Goal: Complete application form

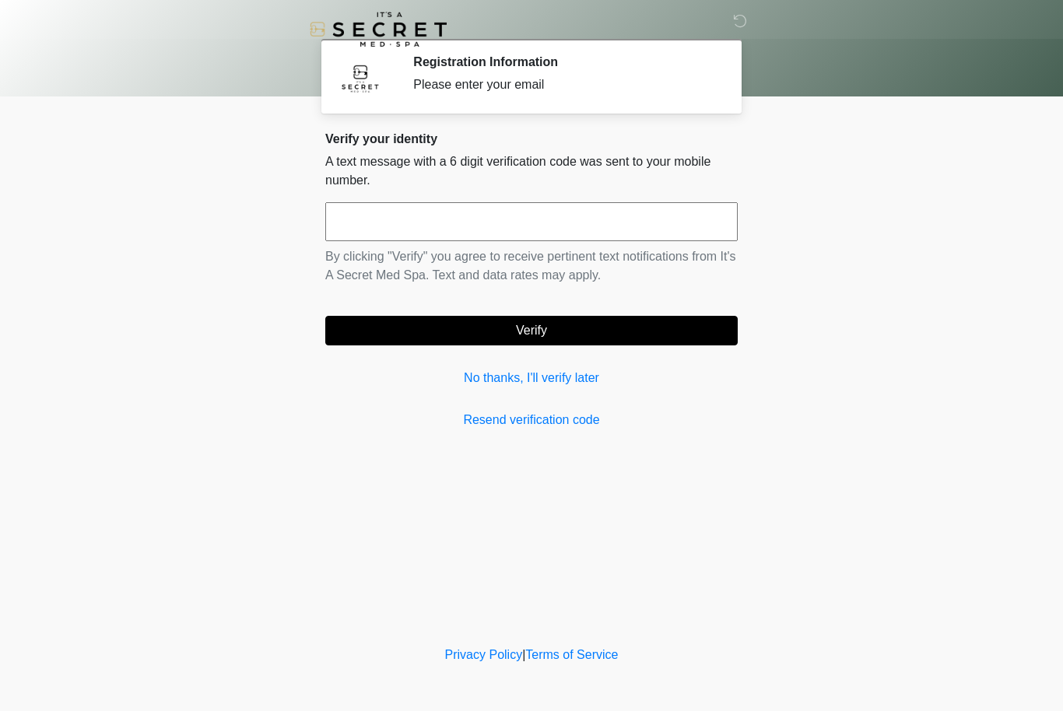
scroll to position [1, 0]
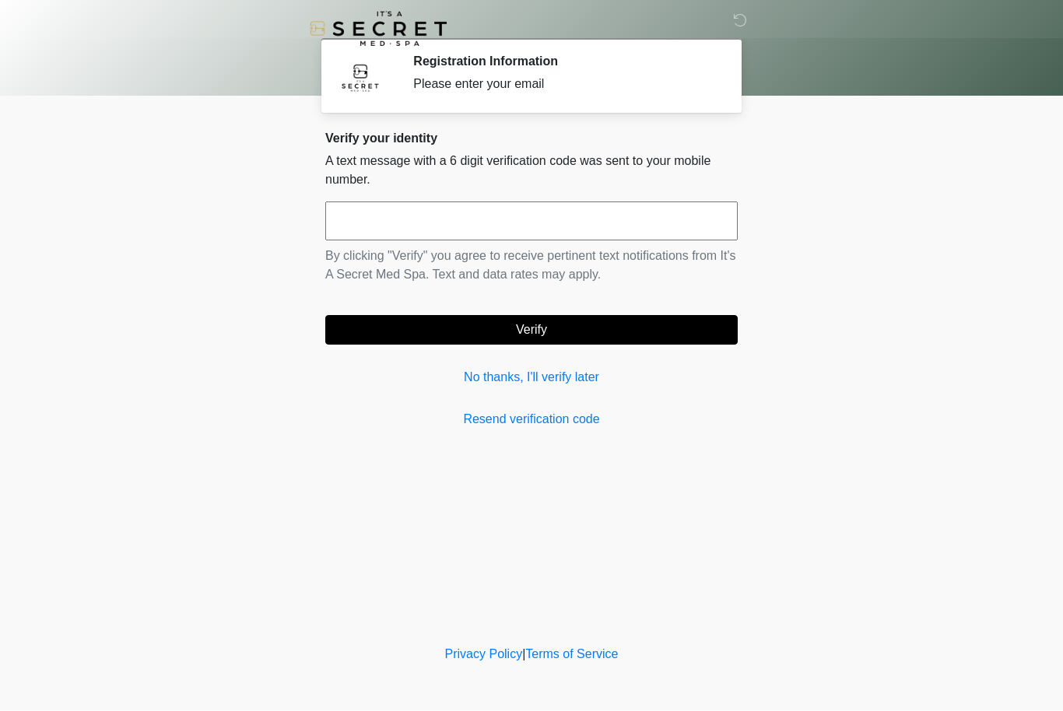
click at [583, 384] on link "No thanks, I'll verify later" at bounding box center [531, 378] width 412 height 19
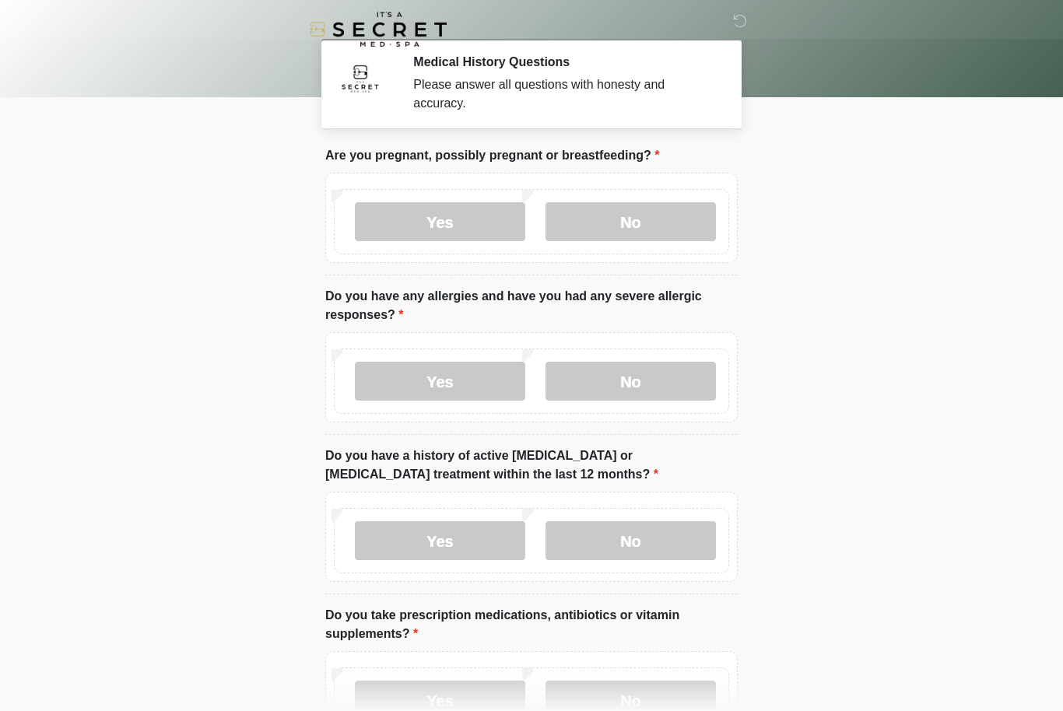
click at [650, 223] on label "No" at bounding box center [631, 221] width 170 height 39
click at [653, 387] on label "No" at bounding box center [631, 381] width 170 height 39
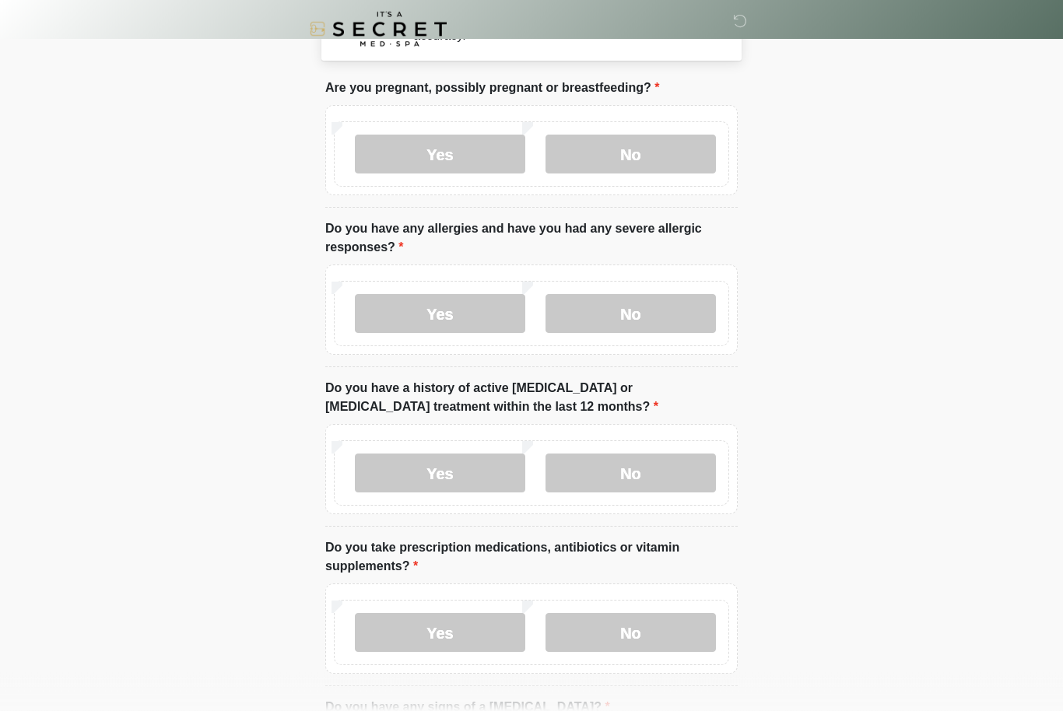
scroll to position [86, 0]
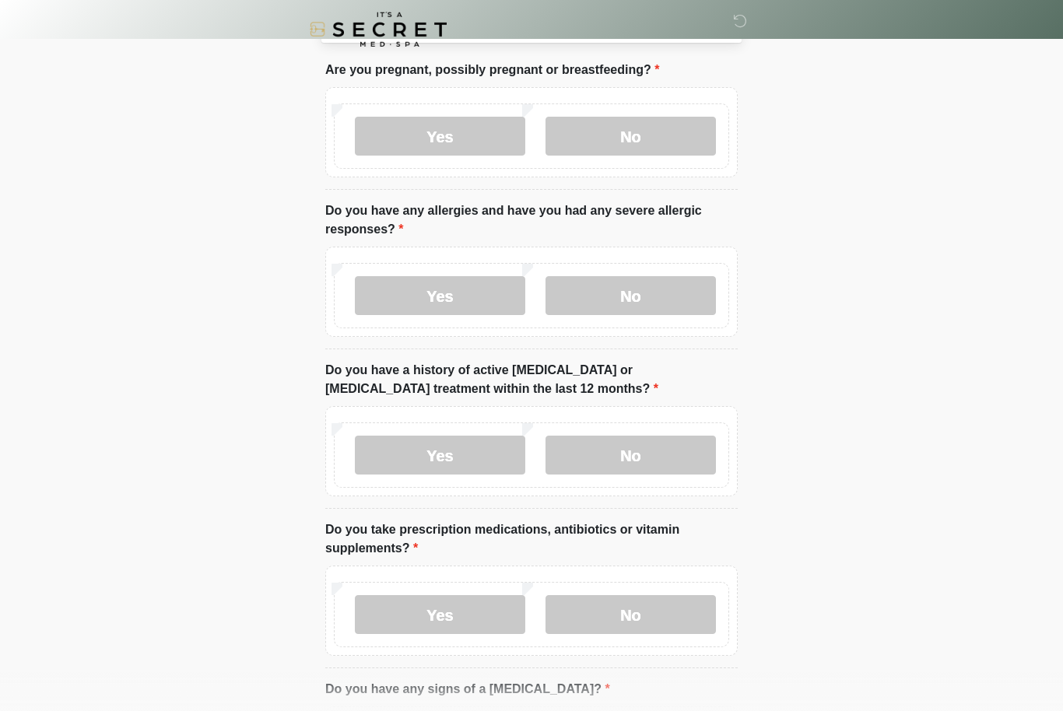
click at [662, 456] on label "No" at bounding box center [631, 455] width 170 height 39
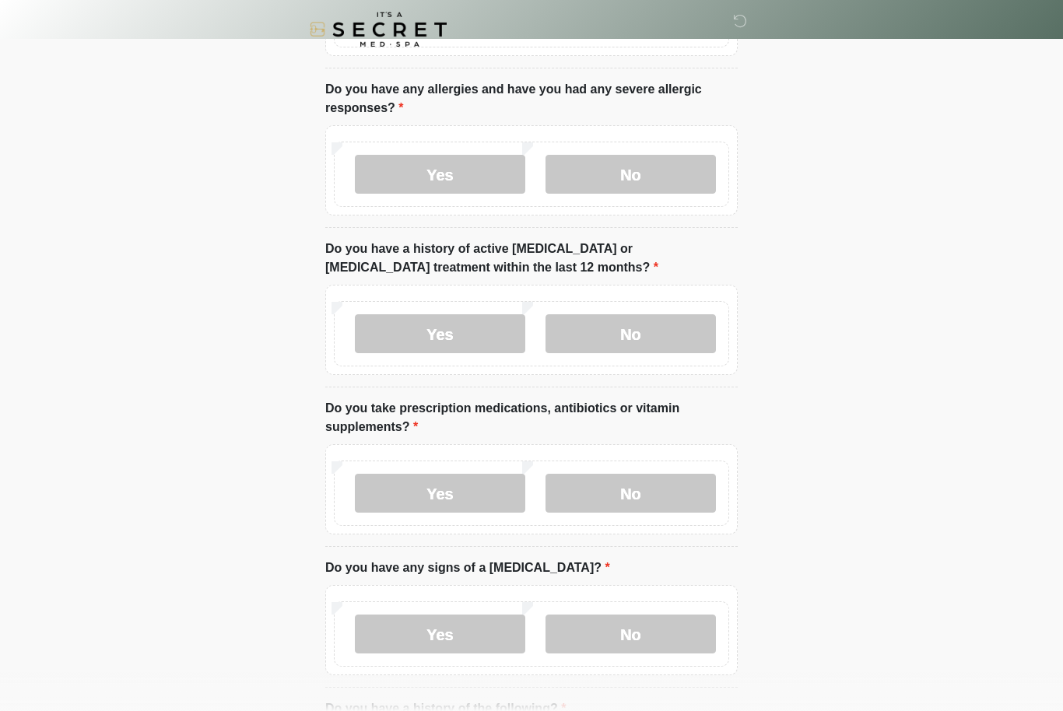
scroll to position [209, 0]
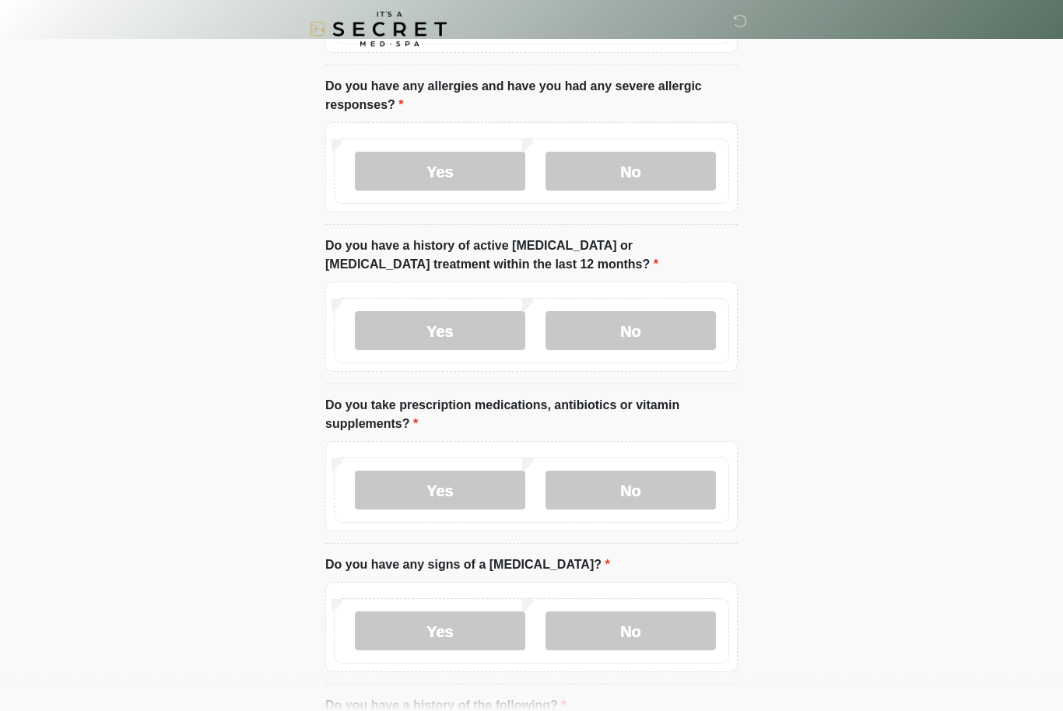
click at [461, 495] on label "Yes" at bounding box center [440, 491] width 170 height 39
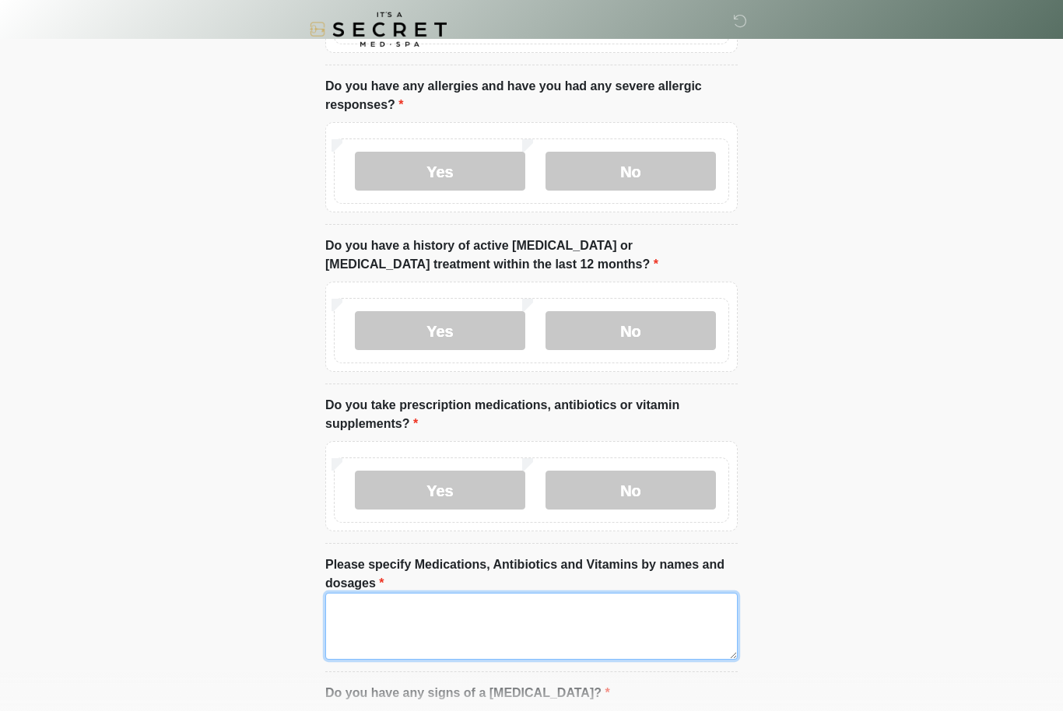
click at [526, 616] on textarea "Please specify Medications, Antibiotics and Vitamins by names and dosages" at bounding box center [531, 626] width 412 height 67
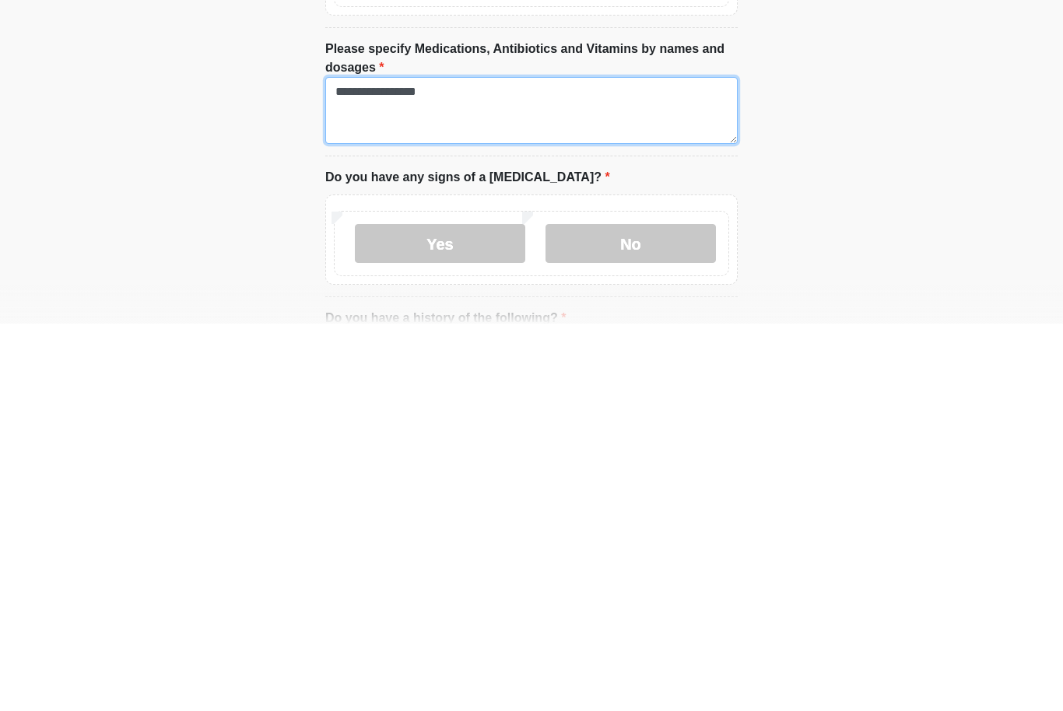
scroll to position [340, 0]
type textarea "**********"
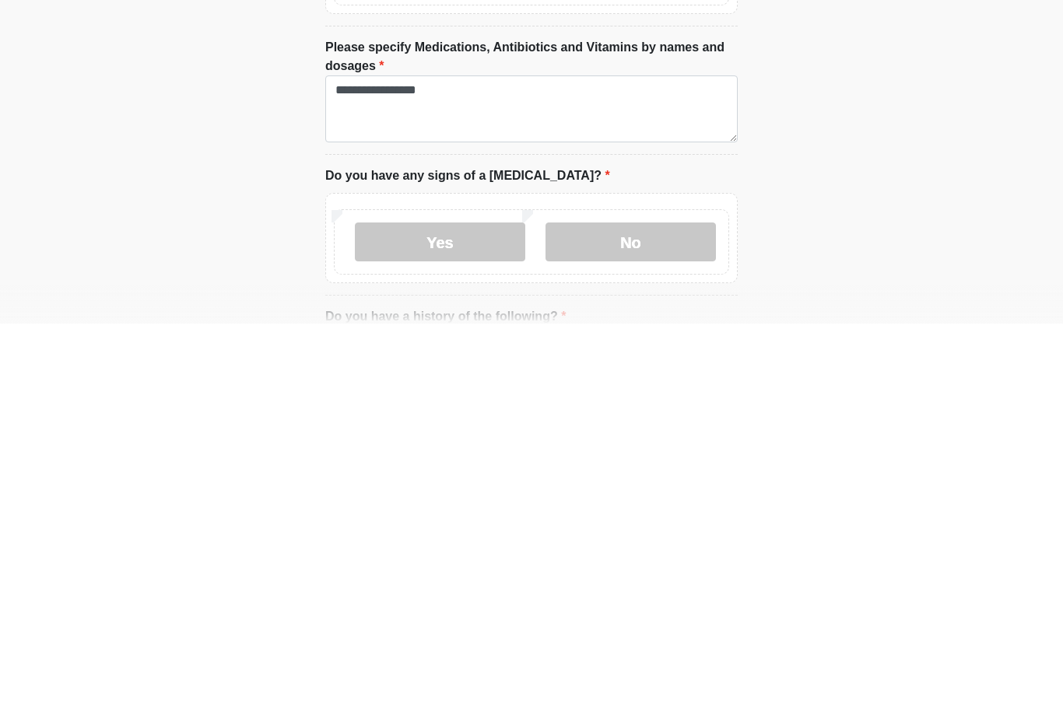
click at [641, 610] on label "No" at bounding box center [631, 629] width 170 height 39
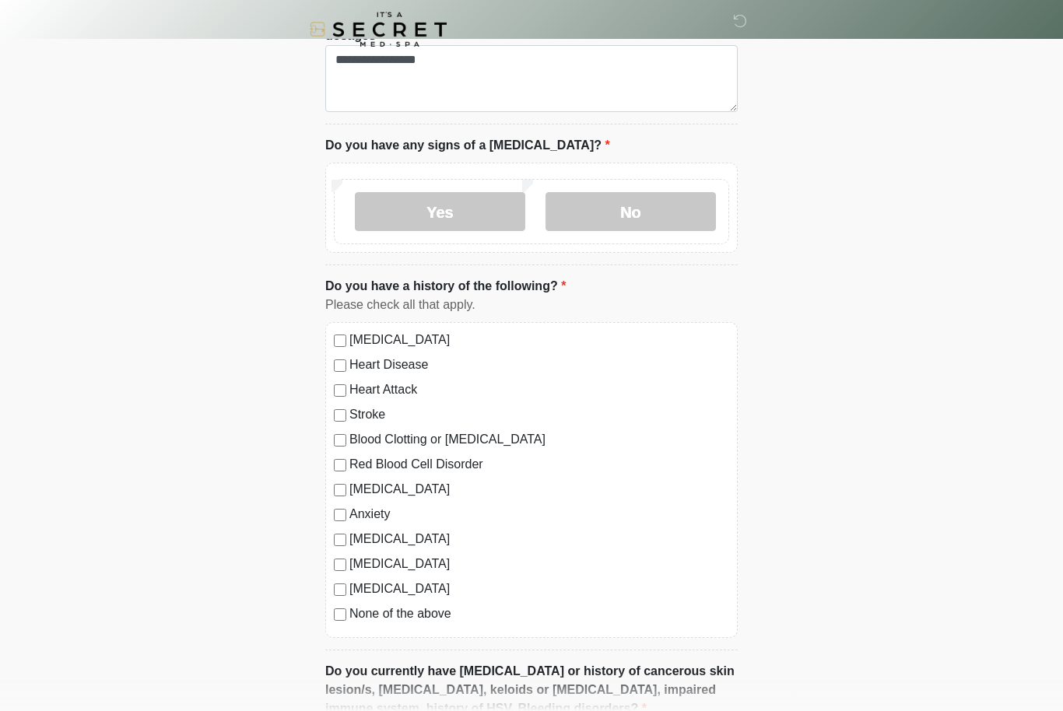
scroll to position [802, 0]
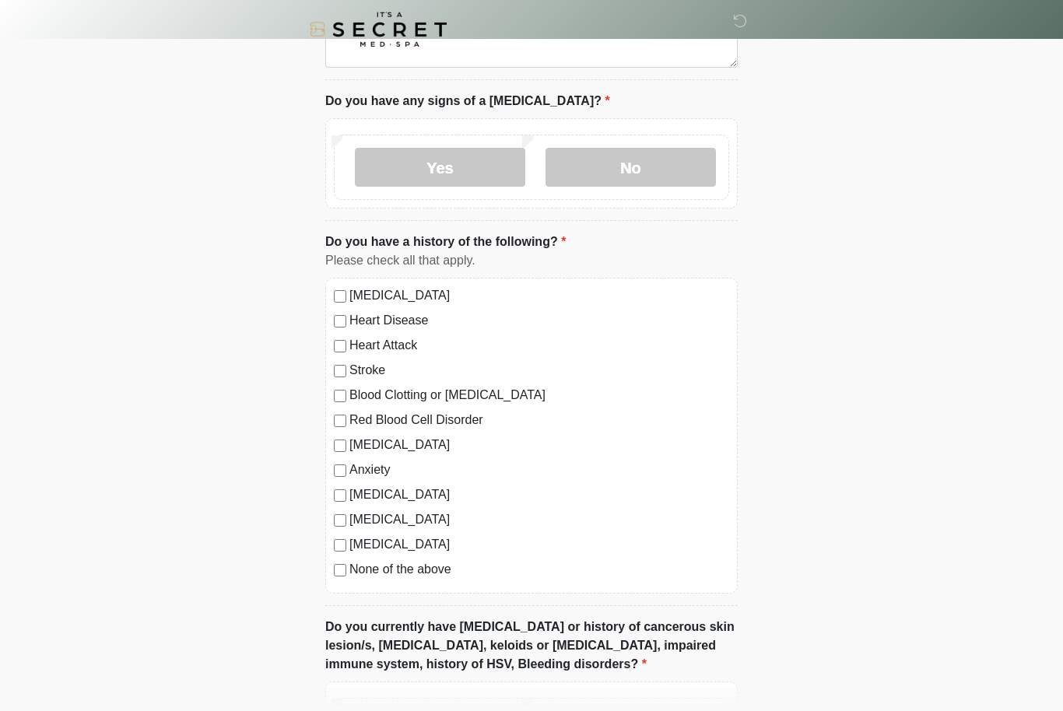
click at [430, 573] on label "None of the above" at bounding box center [539, 569] width 380 height 19
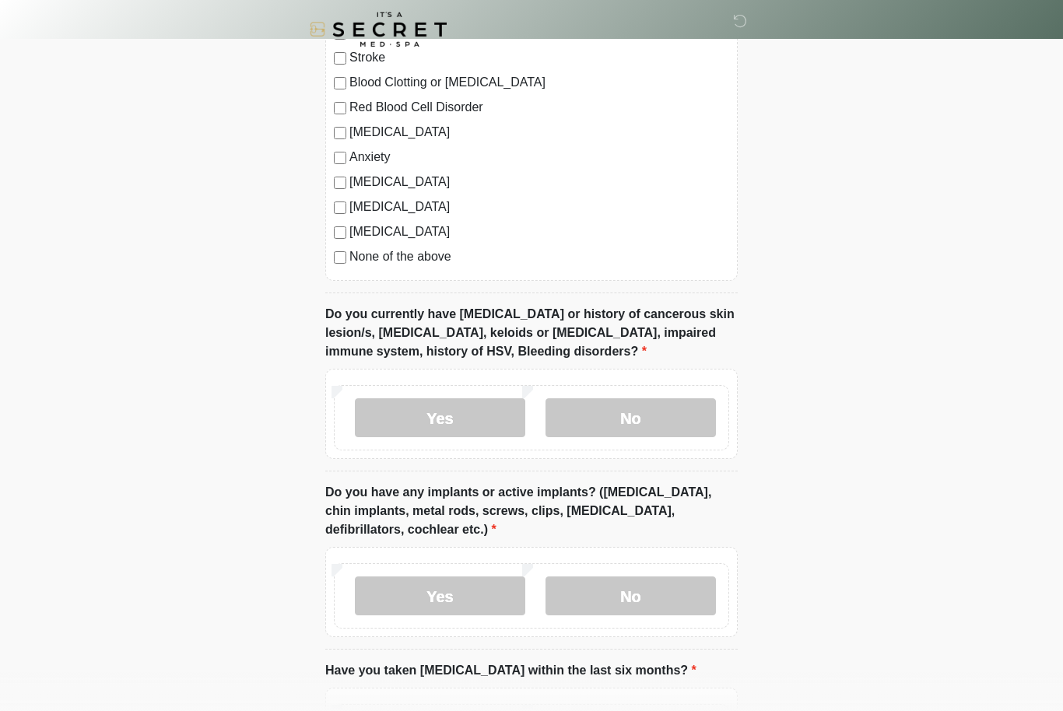
scroll to position [1119, 0]
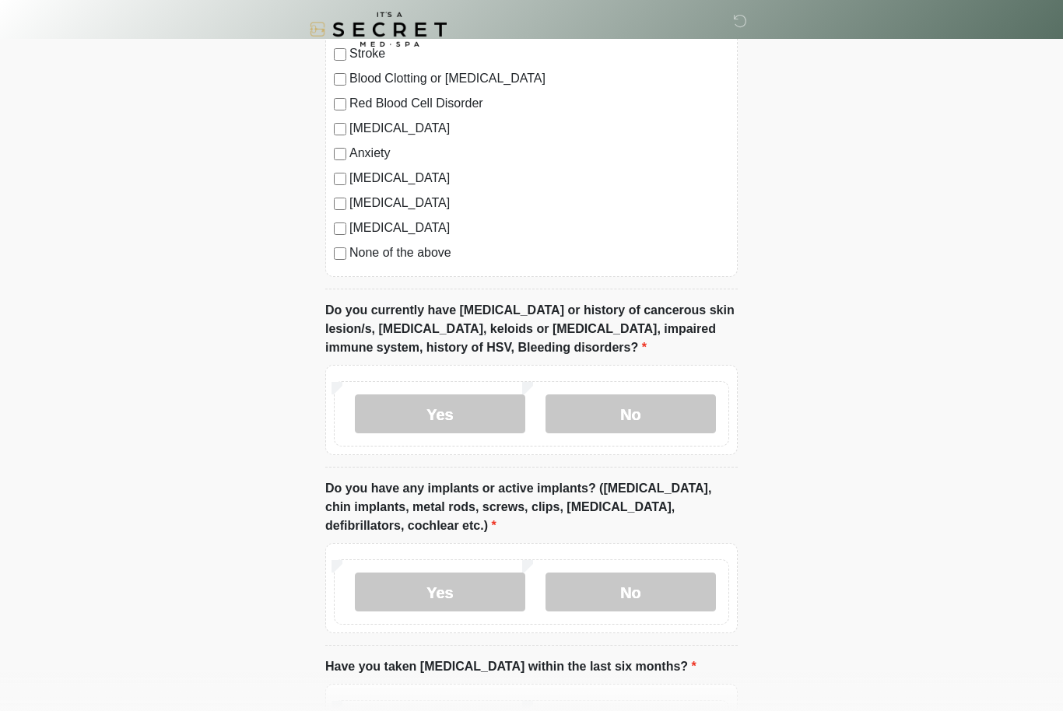
click at [676, 418] on label "No" at bounding box center [631, 414] width 170 height 39
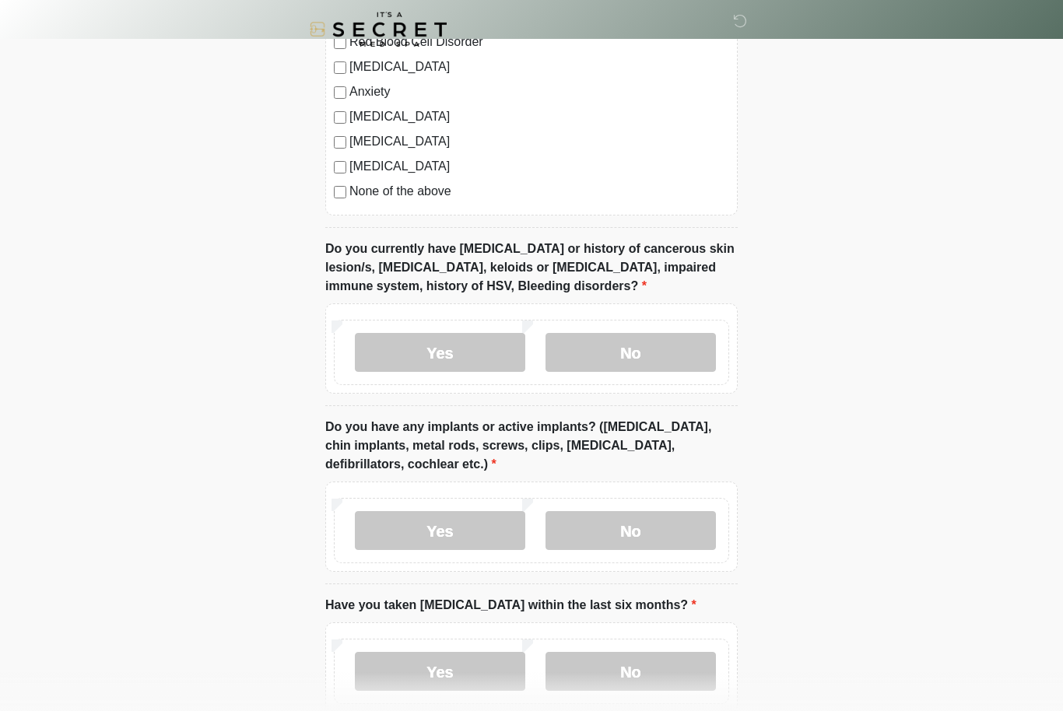
click at [679, 529] on label "No" at bounding box center [631, 530] width 170 height 39
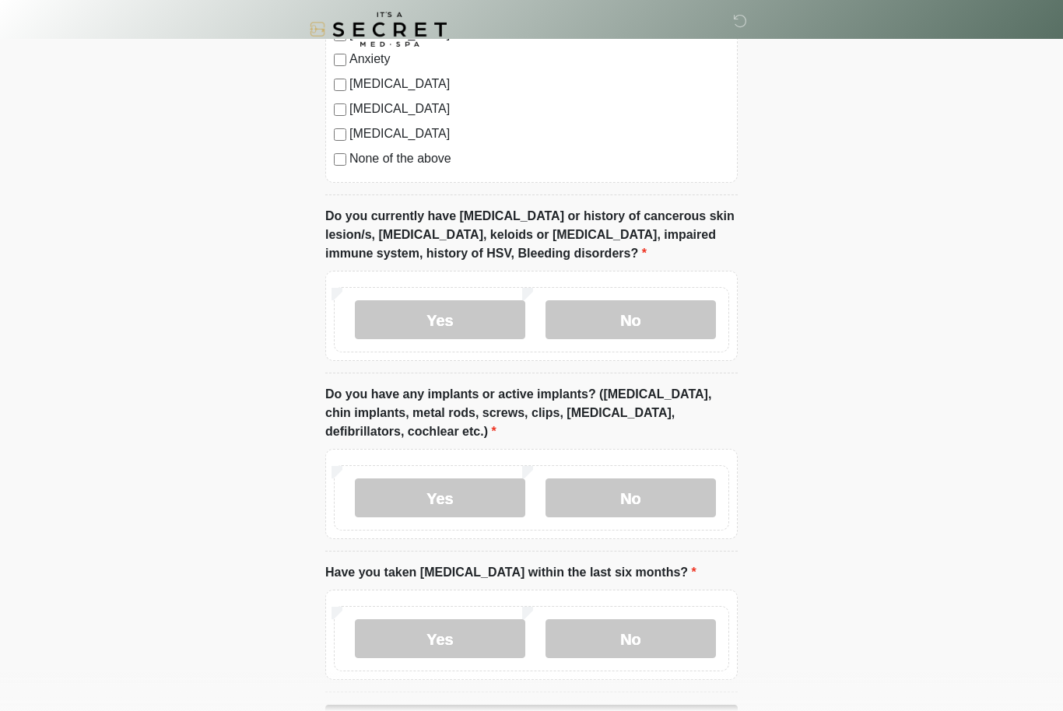
scroll to position [1265, 0]
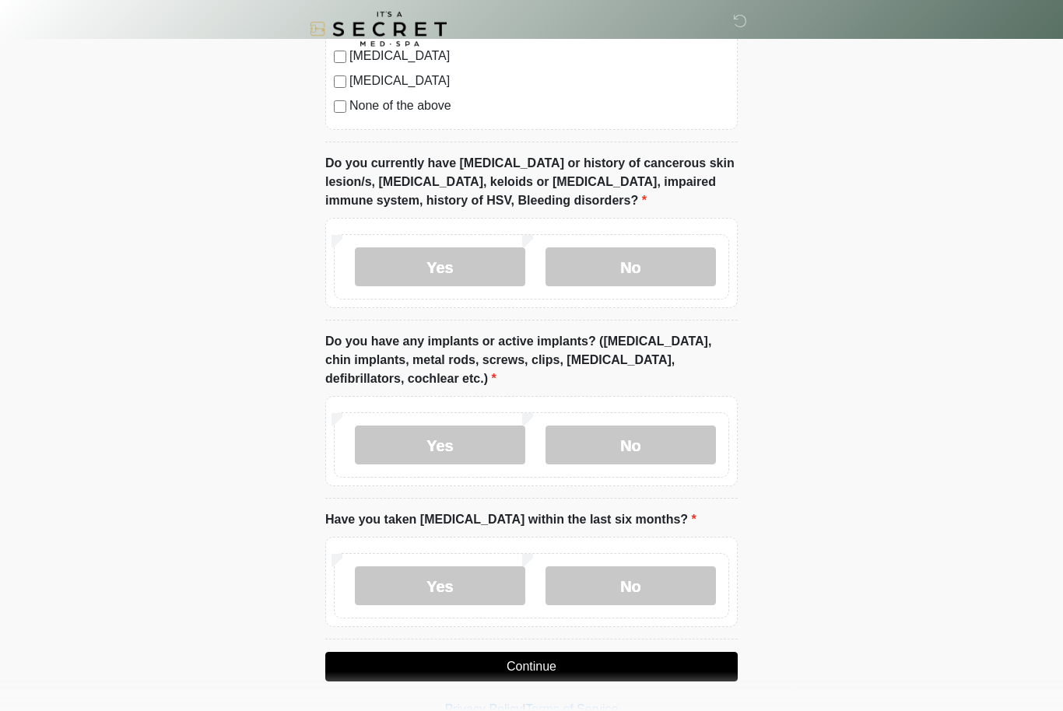
click at [667, 585] on label "No" at bounding box center [631, 586] width 170 height 39
click at [645, 664] on button "Continue" at bounding box center [531, 668] width 412 height 30
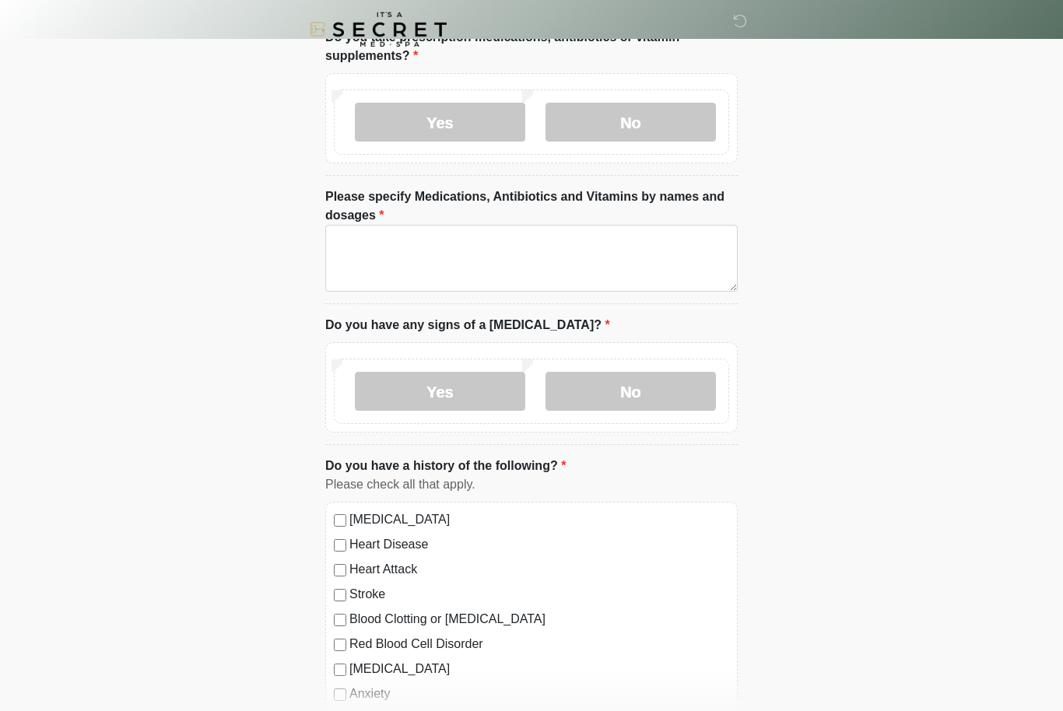
scroll to position [0, 0]
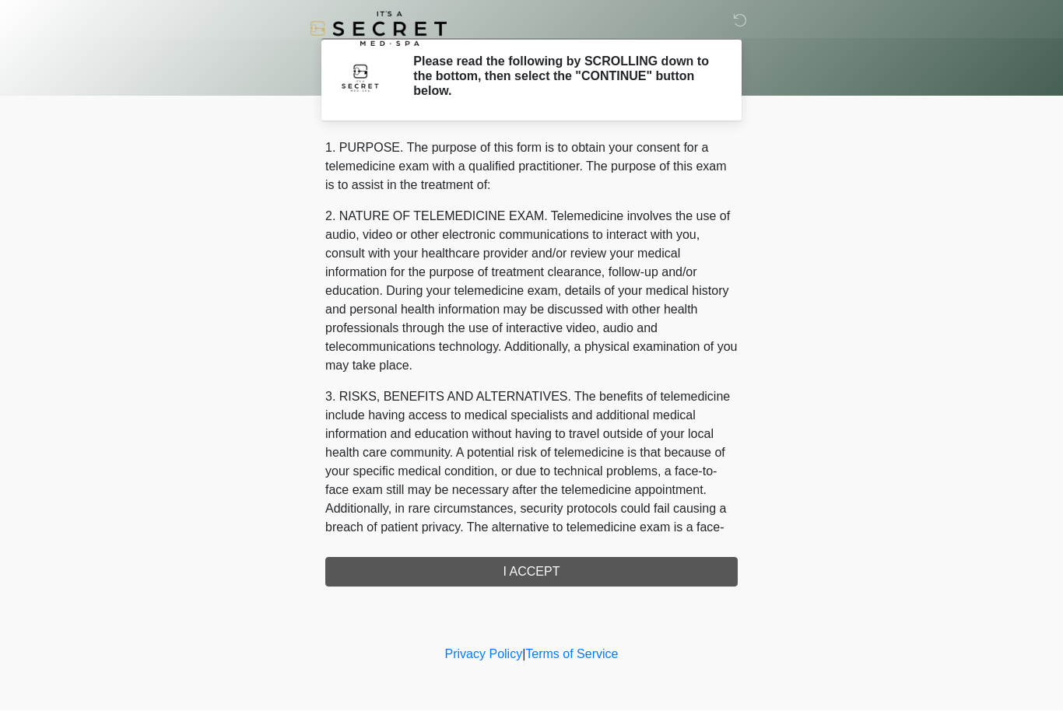
click at [656, 570] on div "1. PURPOSE. The purpose of this form is to obtain your consent for a telemedici…" at bounding box center [531, 363] width 412 height 448
click at [628, 567] on div "1. PURPOSE. The purpose of this form is to obtain your consent for a telemedici…" at bounding box center [531, 363] width 412 height 448
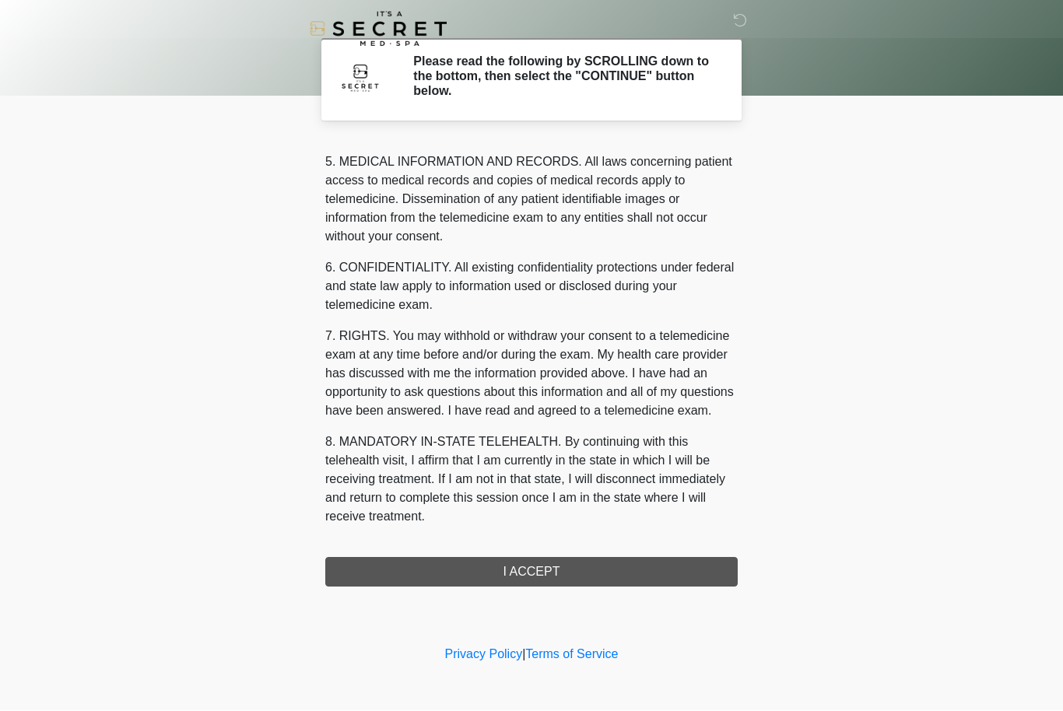
scroll to position [540, 0]
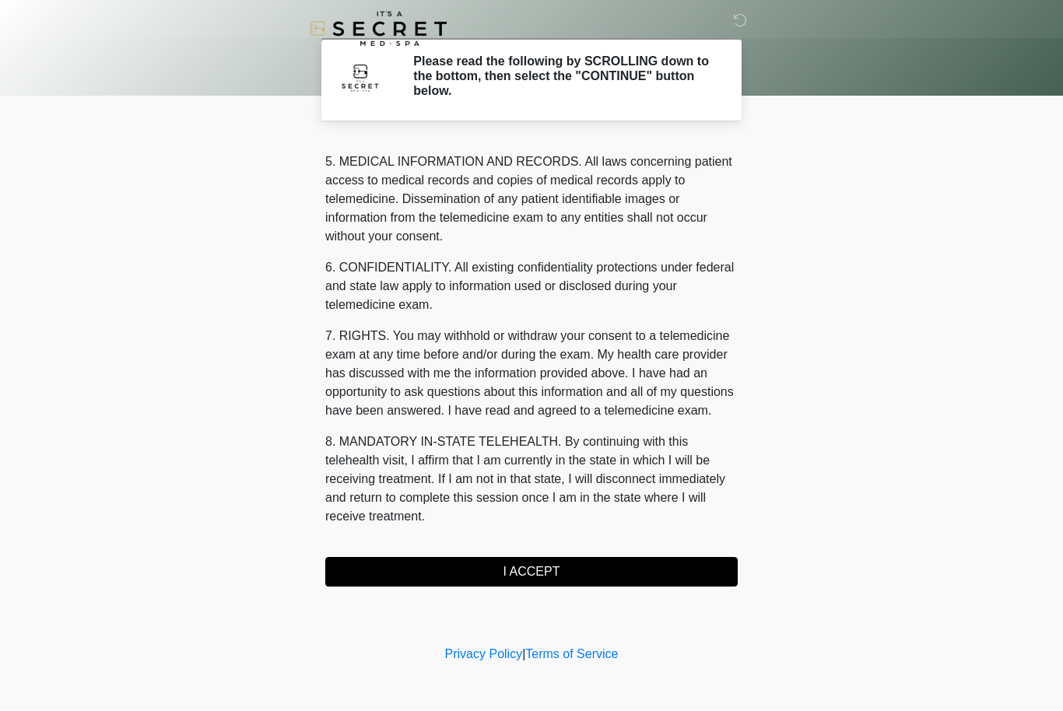
click at [587, 566] on button "I ACCEPT" at bounding box center [531, 573] width 412 height 30
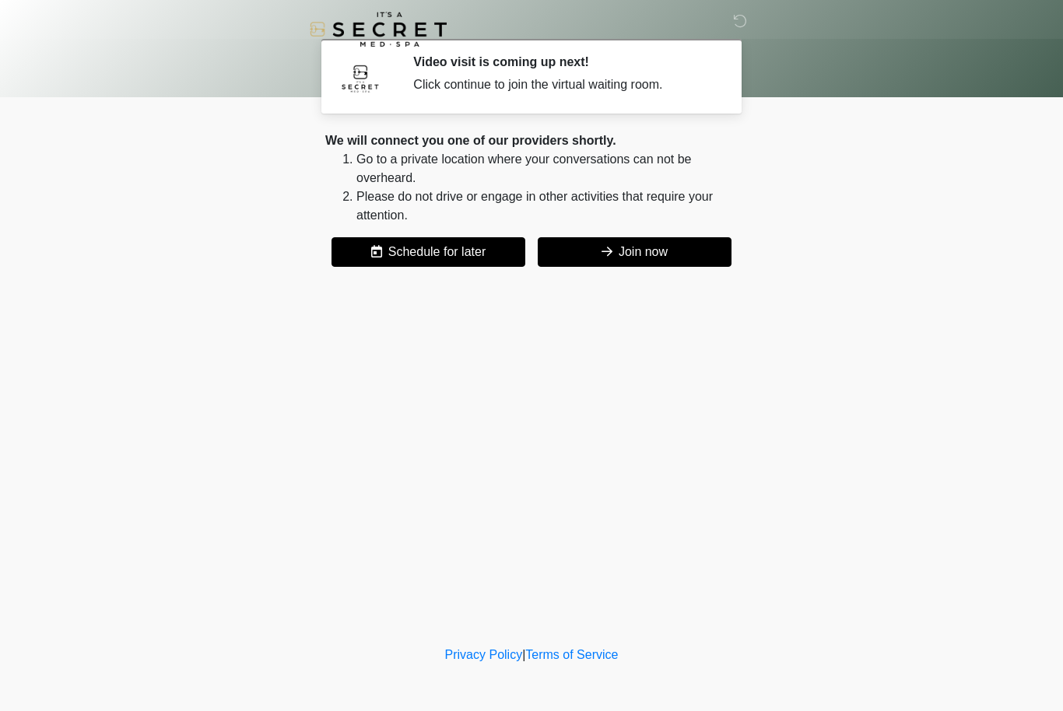
click at [659, 261] on button "Join now" at bounding box center [635, 252] width 194 height 30
